Goal: Task Accomplishment & Management: Manage account settings

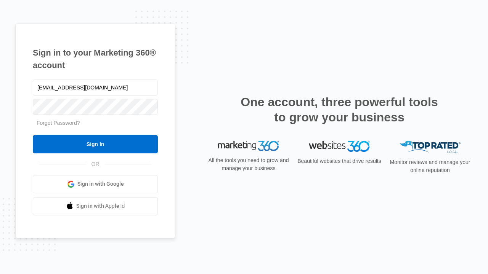
type input "dankie614@gmail.com"
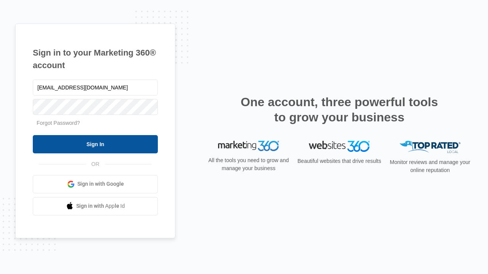
click at [95, 144] on input "Sign In" at bounding box center [95, 144] width 125 height 18
